Goal: Register for event/course

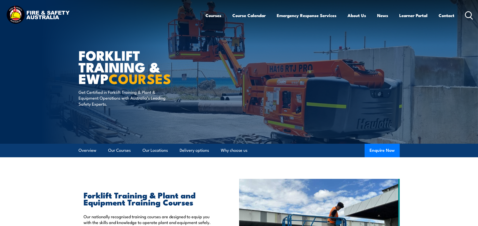
click at [447, 34] on img at bounding box center [239, 72] width 478 height 144
click at [253, 16] on link "Course Calendar" at bounding box center [248, 15] width 33 height 13
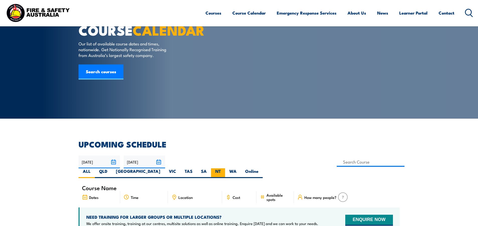
scroll to position [75, 0]
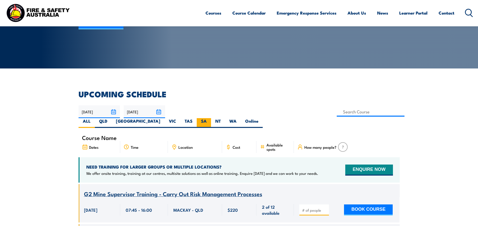
click at [211, 118] on label "SA" at bounding box center [204, 123] width 14 height 10
click at [210, 118] on input "SA" at bounding box center [208, 119] width 3 height 3
radio input "true"
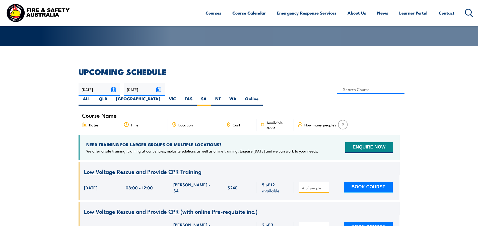
scroll to position [90, 0]
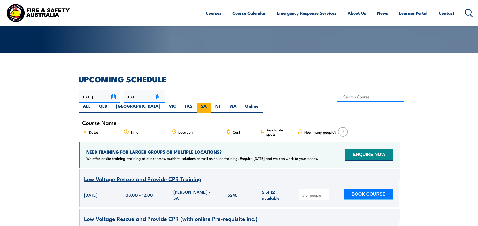
click at [211, 103] on label "SA" at bounding box center [204, 108] width 14 height 10
click at [210, 103] on input "SA" at bounding box center [208, 104] width 3 height 3
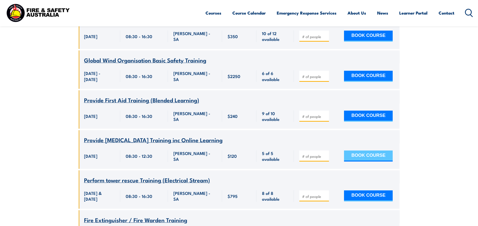
scroll to position [2447, 0]
